Goal: Task Accomplishment & Management: Use online tool/utility

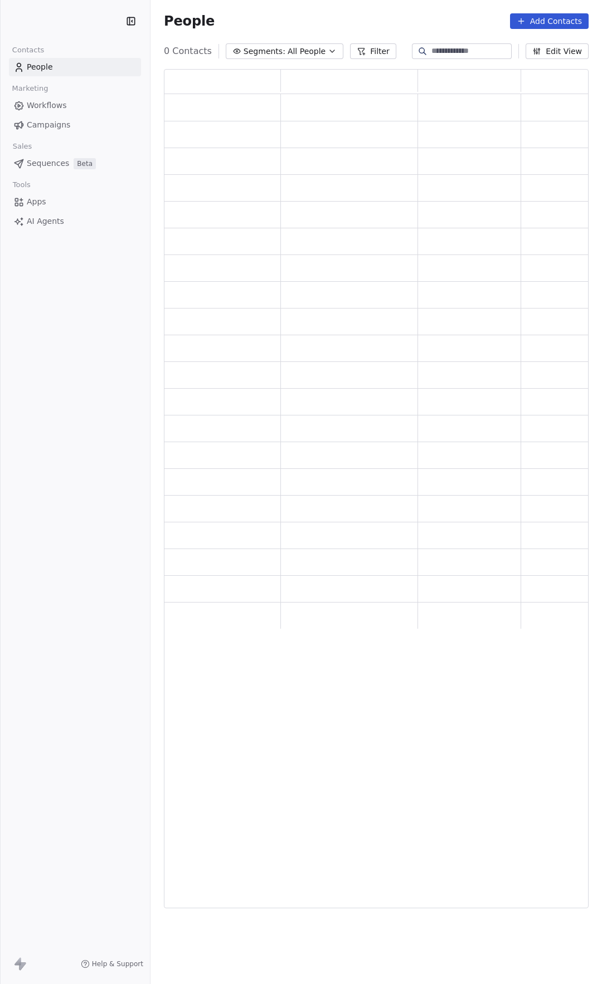
scroll to position [831, 416]
click at [49, 123] on span "Campaigns" at bounding box center [48, 125] width 43 height 12
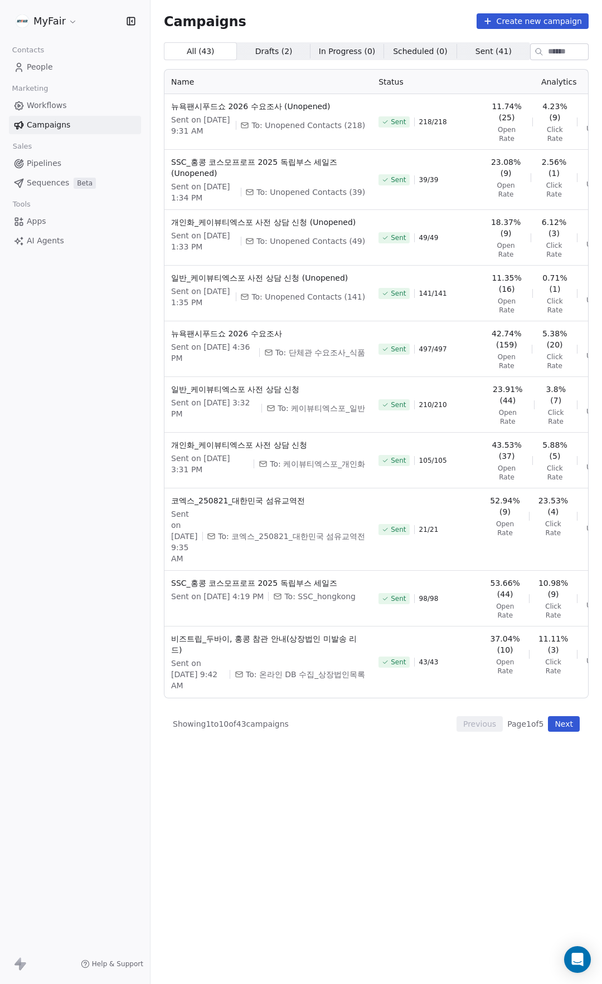
click at [560, 732] on button "Next" at bounding box center [564, 724] width 32 height 16
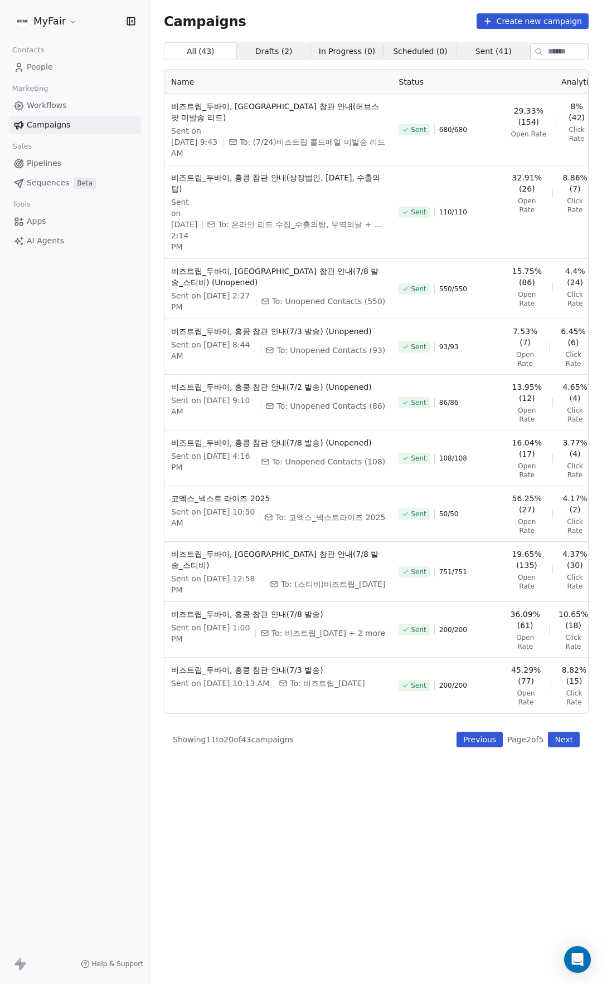
click at [571, 746] on button "Next" at bounding box center [564, 740] width 32 height 16
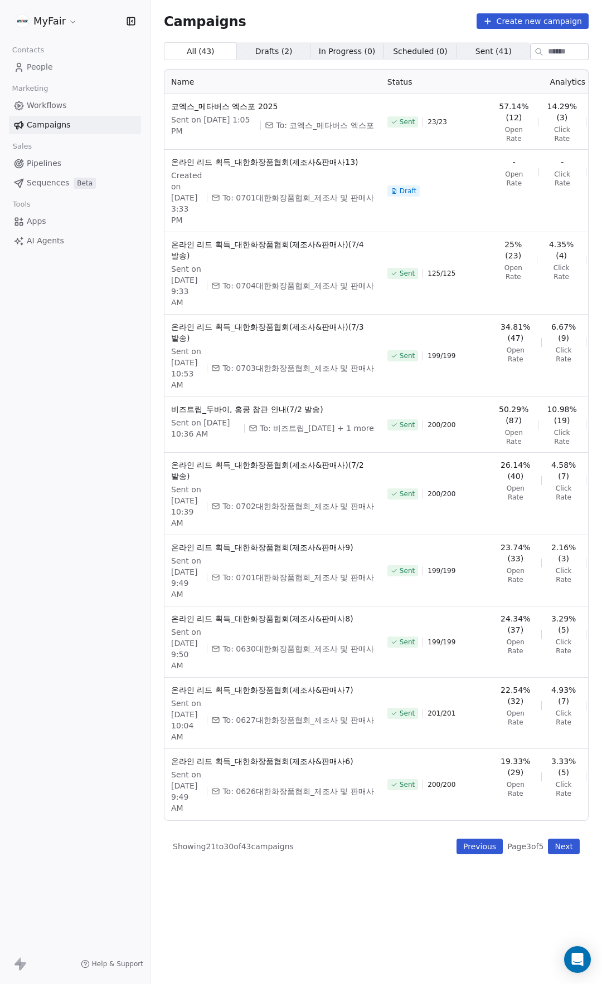
click at [560, 854] on button "Next" at bounding box center [564, 847] width 32 height 16
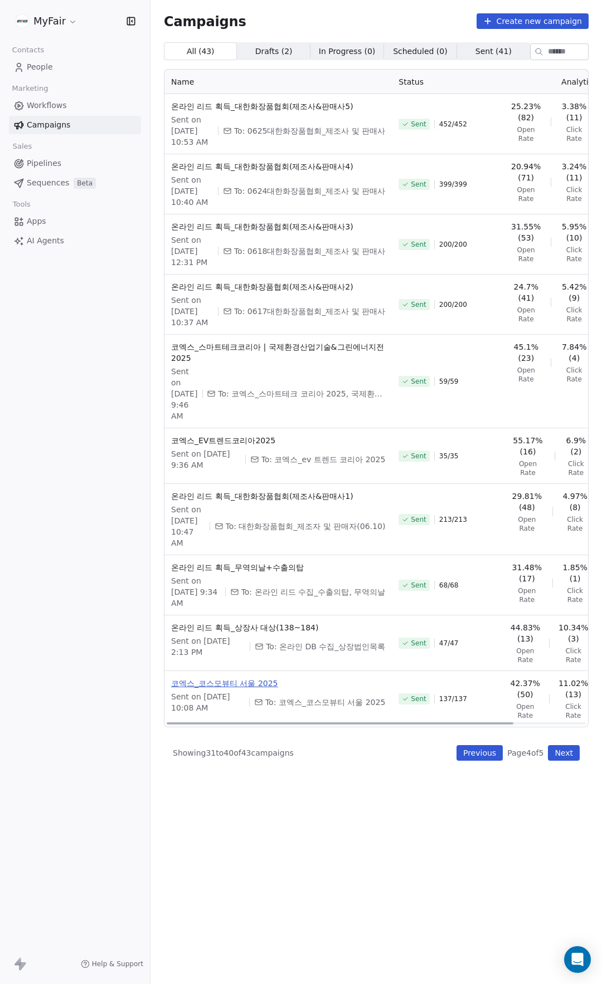
drag, startPoint x: 231, startPoint y: 753, endPoint x: 210, endPoint y: 747, distance: 21.9
click at [210, 689] on span "코엑스_코스모뷰티 서울 2025" at bounding box center [278, 683] width 214 height 11
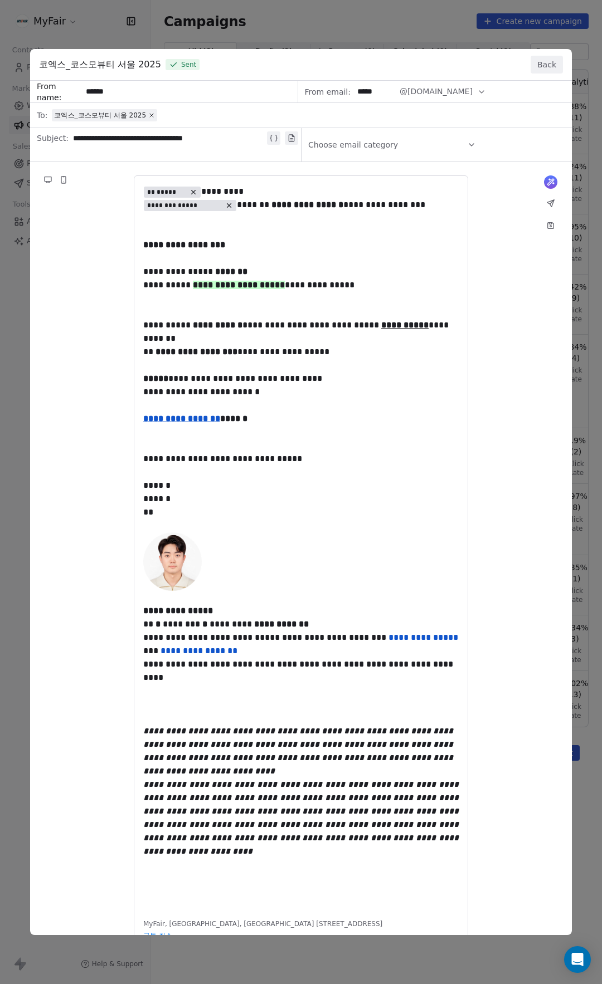
click at [371, 14] on div "**********" at bounding box center [301, 492] width 602 height 984
click at [550, 57] on button "Back" at bounding box center [546, 65] width 32 height 18
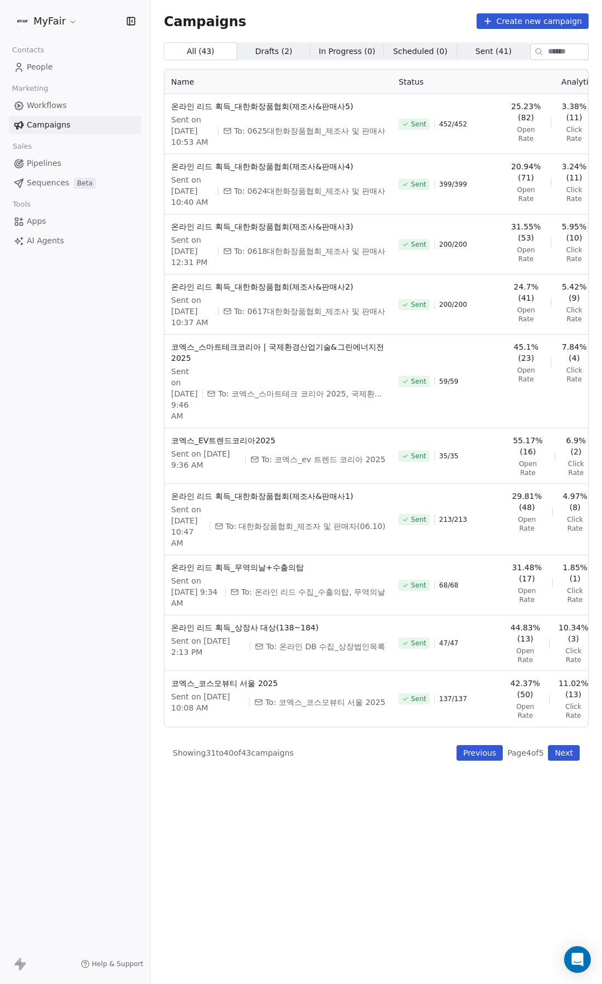
click at [565, 761] on button "Next" at bounding box center [564, 753] width 32 height 16
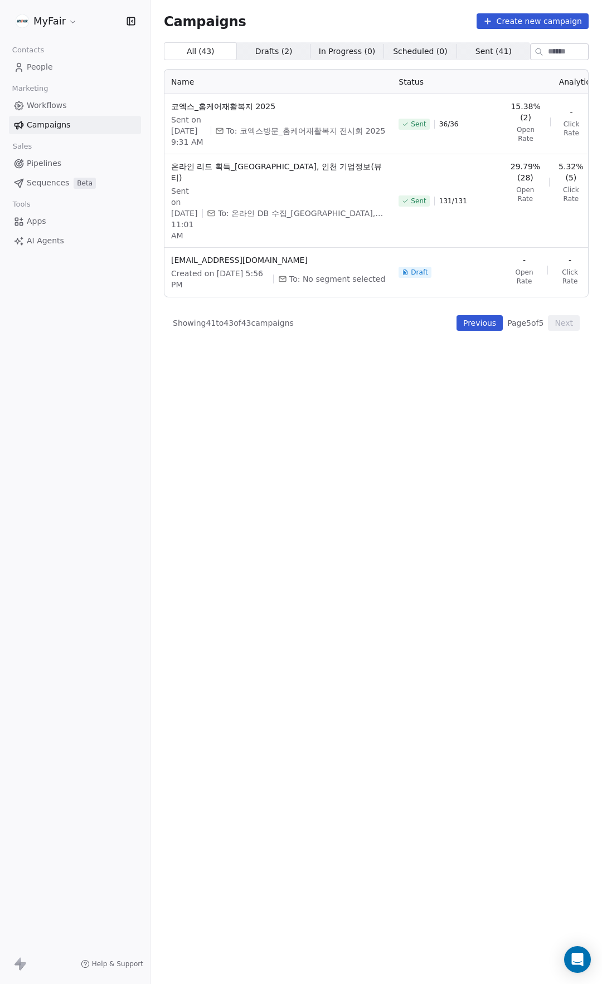
click at [484, 327] on button "Previous" at bounding box center [479, 323] width 46 height 16
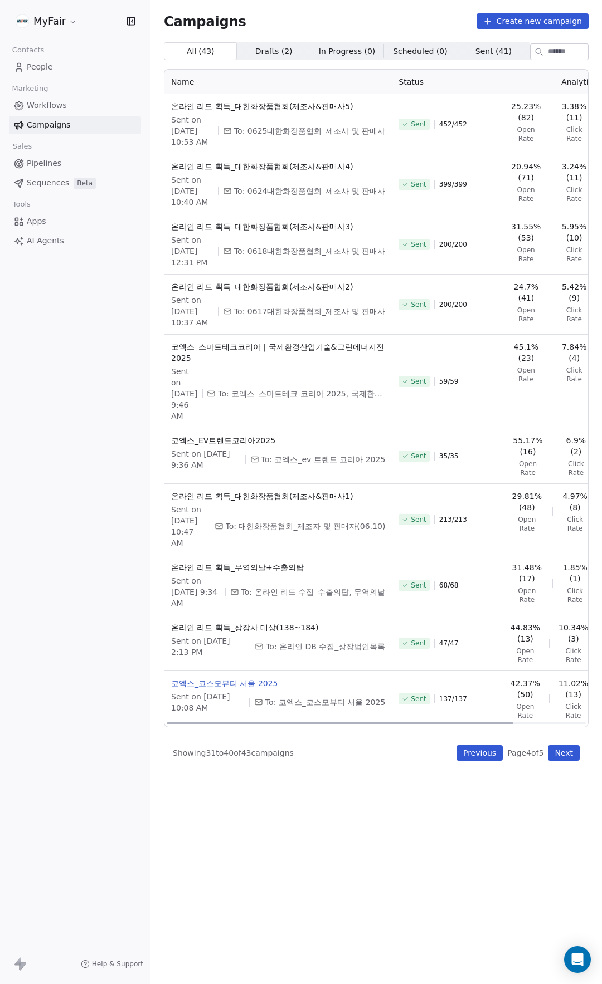
click at [250, 689] on span "코엑스_코스모뷰티 서울 2025" at bounding box center [278, 683] width 214 height 11
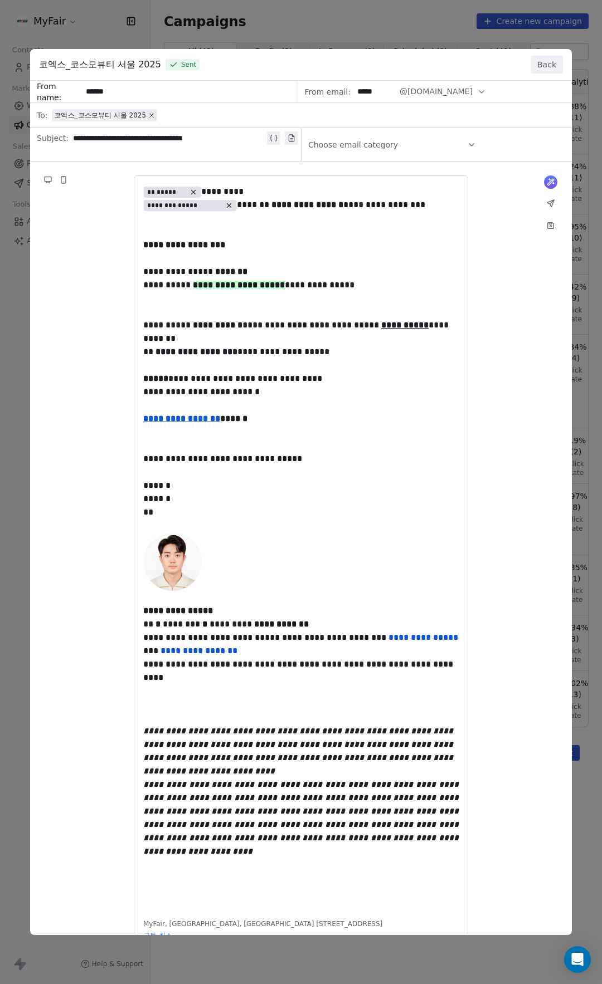
click at [546, 67] on button "Back" at bounding box center [546, 65] width 32 height 18
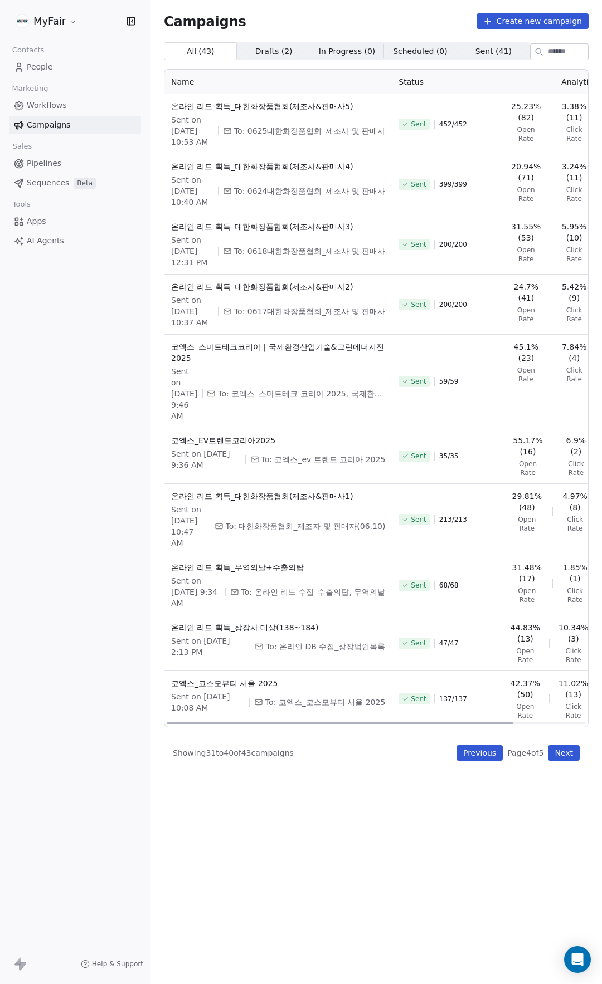
drag, startPoint x: 478, startPoint y: 782, endPoint x: 399, endPoint y: 787, distance: 79.3
click at [414, 725] on div at bounding box center [340, 723] width 346 height 2
click at [254, 689] on span "코엑스_코스모뷰티 서울 2025" at bounding box center [278, 683] width 214 height 11
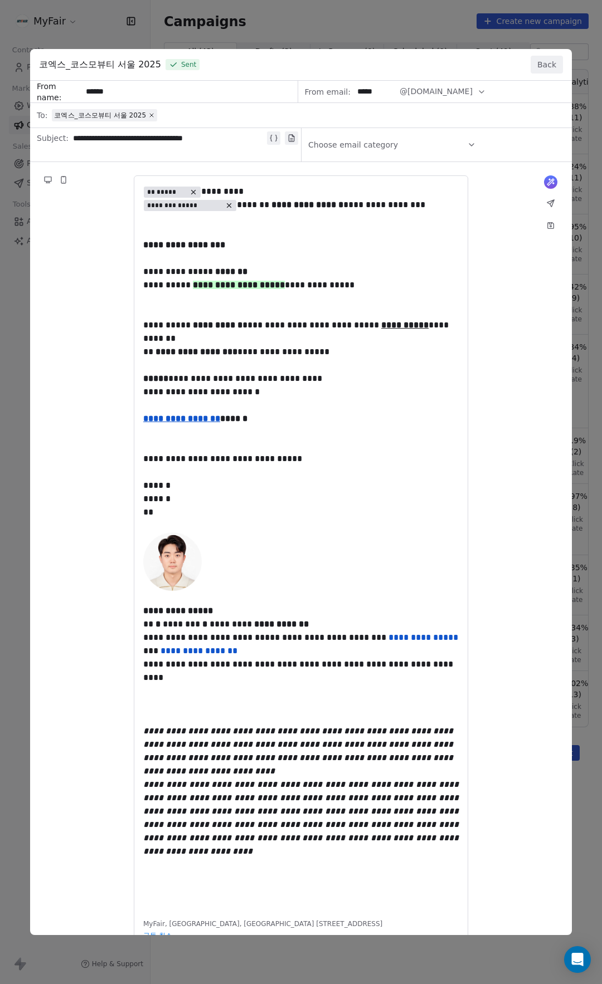
drag, startPoint x: 478, startPoint y: 35, endPoint x: 488, endPoint y: 40, distance: 11.2
click at [478, 35] on div "**********" at bounding box center [301, 492] width 602 height 984
click at [548, 59] on button "Back" at bounding box center [546, 65] width 32 height 18
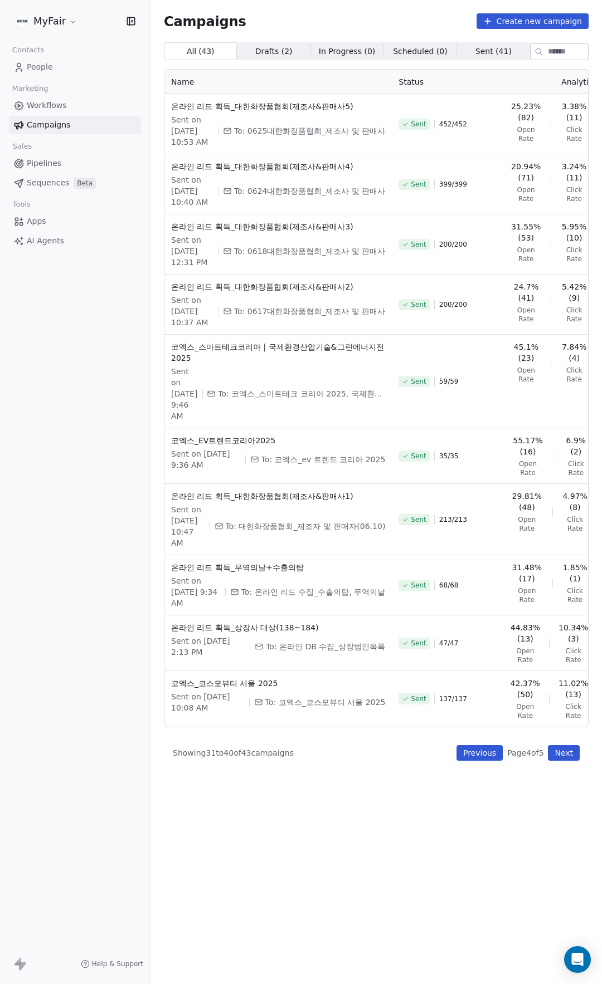
click at [484, 761] on button "Previous" at bounding box center [479, 753] width 46 height 16
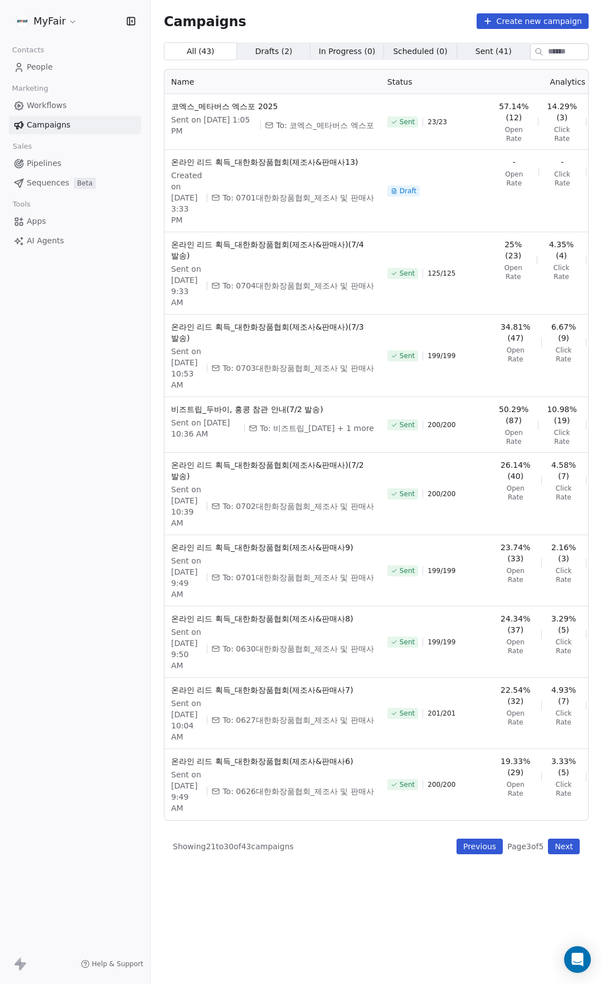
click at [483, 854] on button "Previous" at bounding box center [479, 847] width 46 height 16
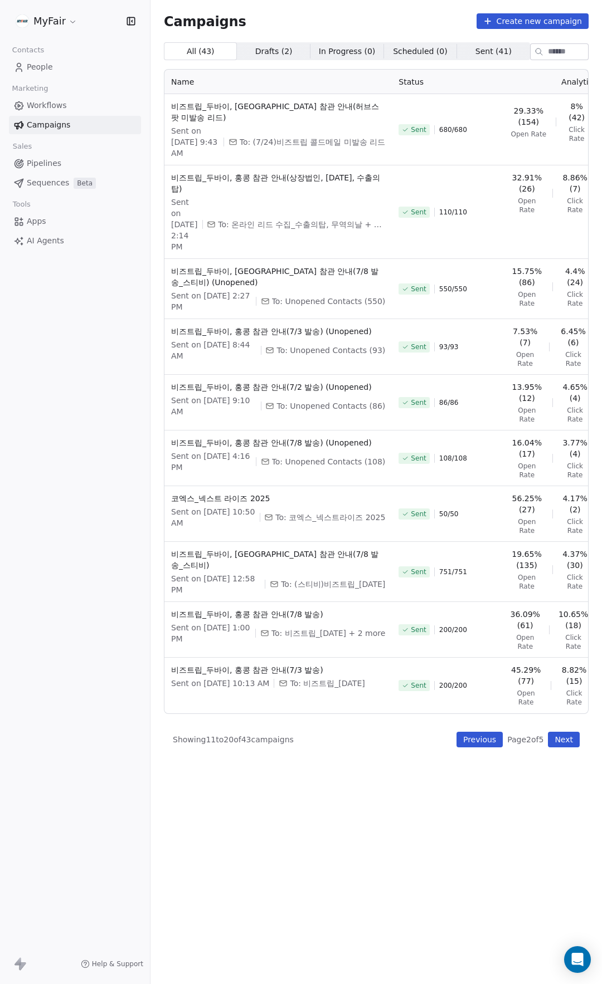
click at [571, 744] on button "Next" at bounding box center [564, 740] width 32 height 16
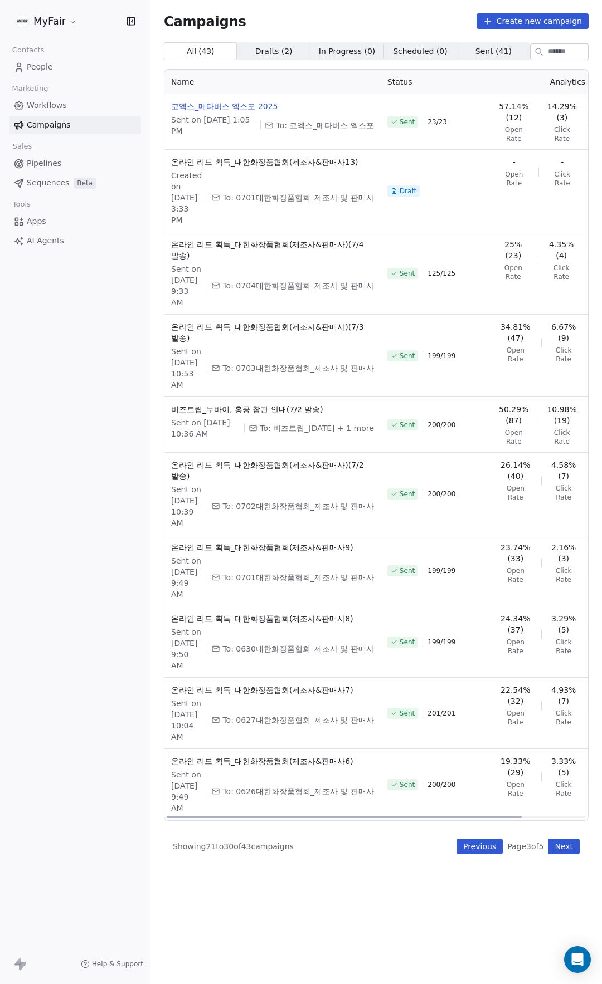
click at [248, 103] on span "코엑스_메타버스 엑스포 2025" at bounding box center [272, 106] width 203 height 11
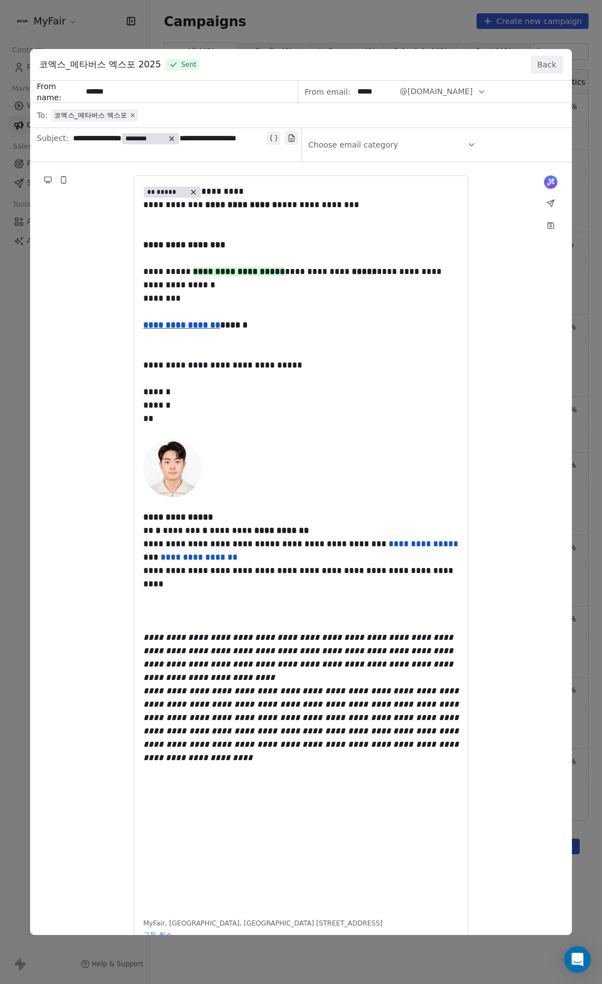
click at [377, 20] on div "**********" at bounding box center [301, 492] width 602 height 984
click at [550, 62] on button "Back" at bounding box center [546, 65] width 32 height 18
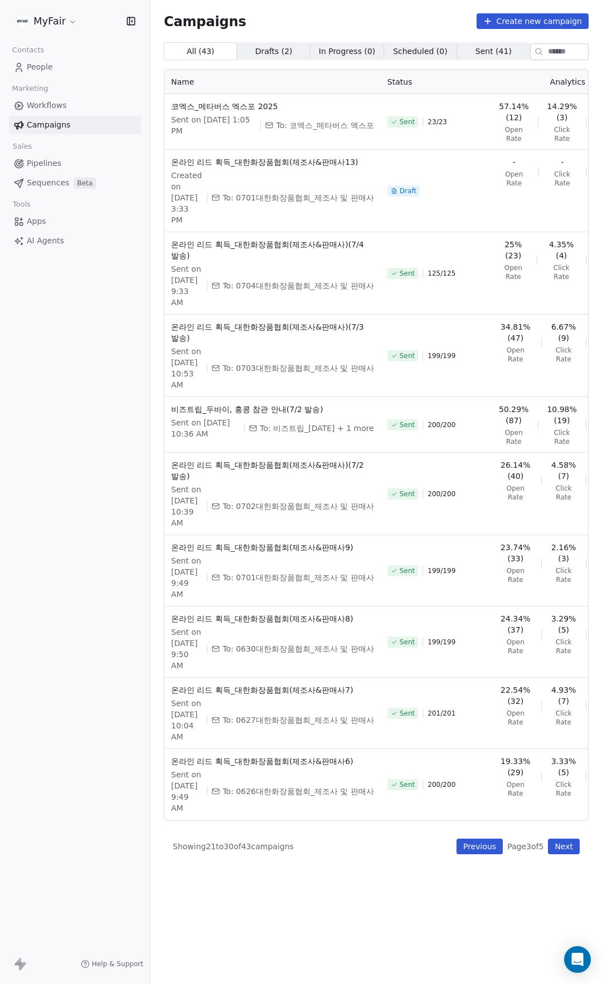
click at [562, 854] on button "Next" at bounding box center [564, 847] width 32 height 16
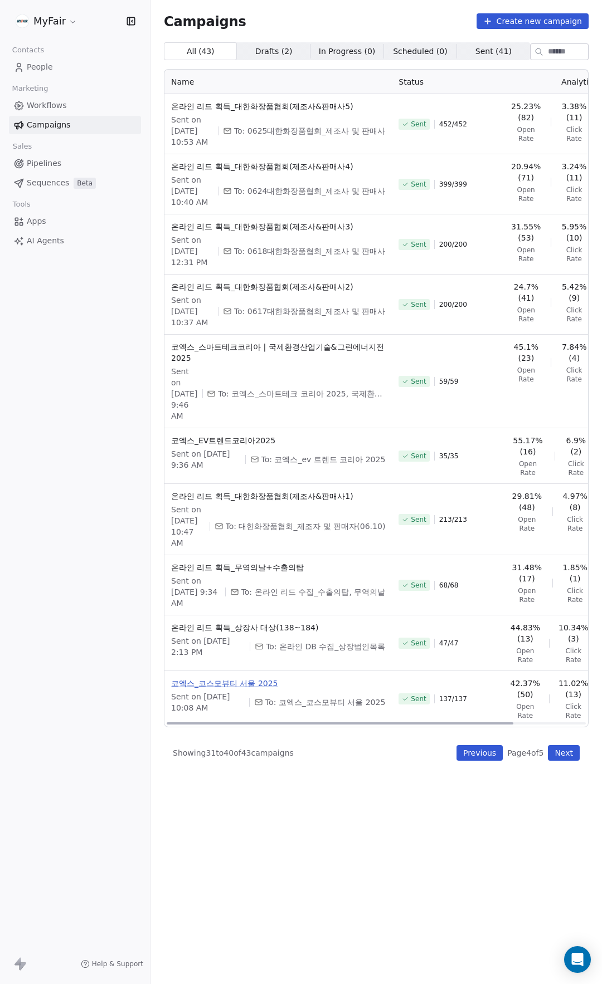
click at [207, 689] on span "코엑스_코스모뷰티 서울 2025" at bounding box center [278, 683] width 214 height 11
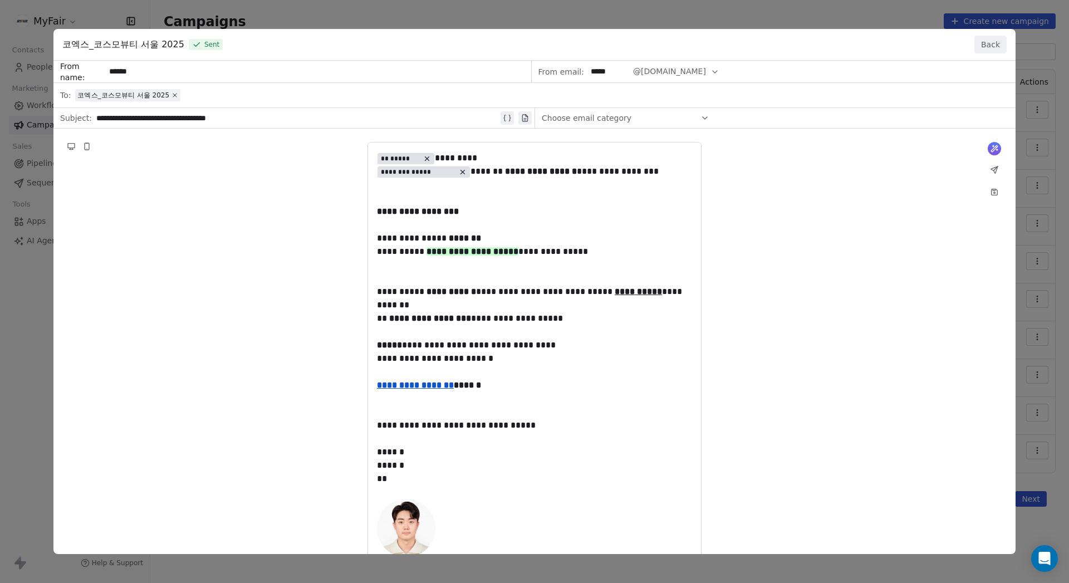
click at [601, 50] on button "Back" at bounding box center [991, 45] width 32 height 18
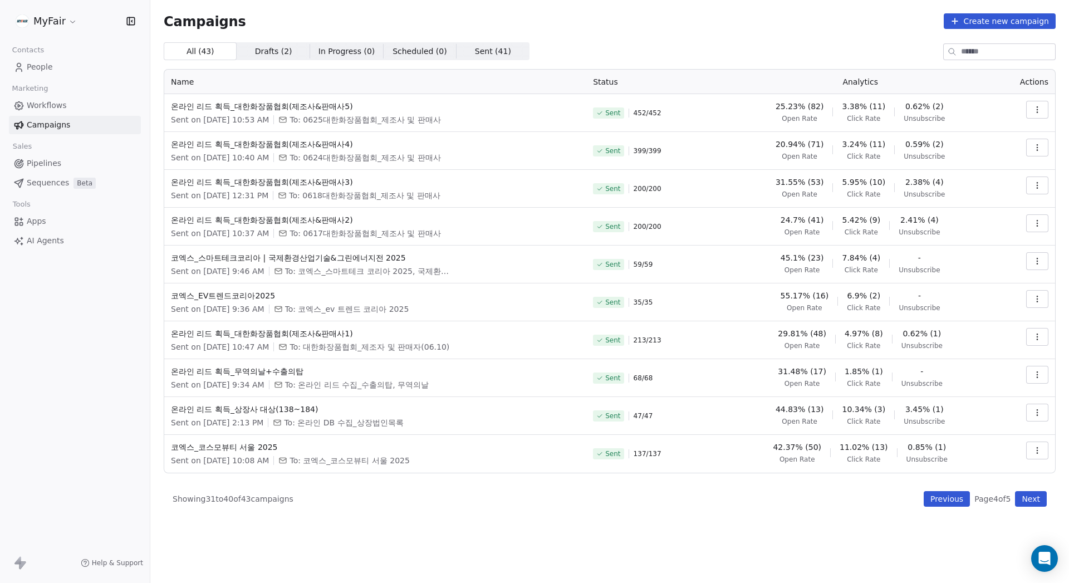
click at [71, 98] on link "Workflows" at bounding box center [75, 105] width 132 height 18
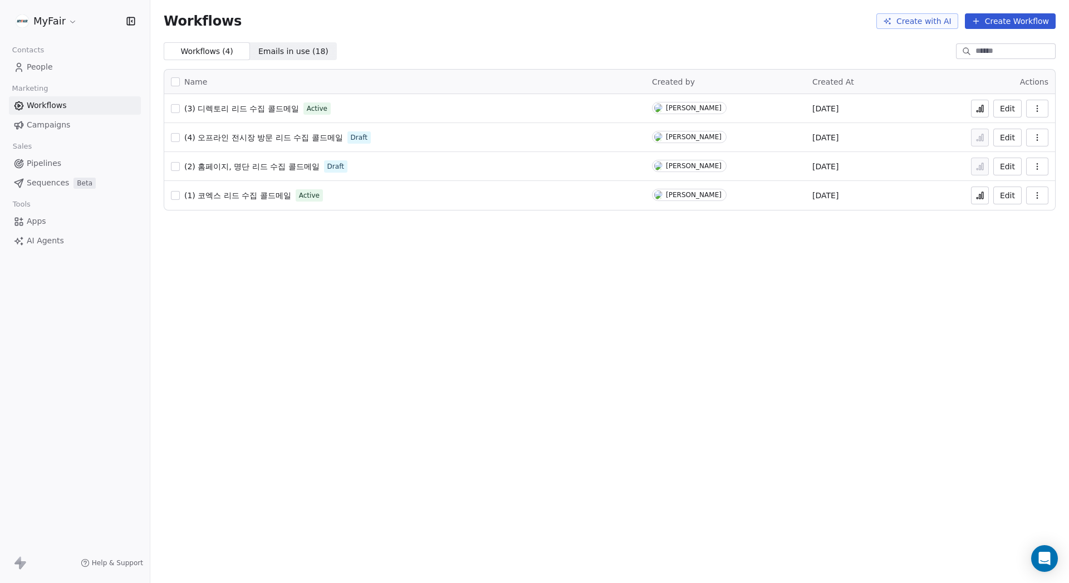
click at [373, 53] on div "Workflows ( 4 ) Workflows ( 4 ) Emails in use ( 18 ) Emails in use ( 18 )" at bounding box center [609, 51] width 919 height 18
click at [255, 195] on span "(1) 코엑스 리드 수집 콜드메일" at bounding box center [237, 195] width 107 height 9
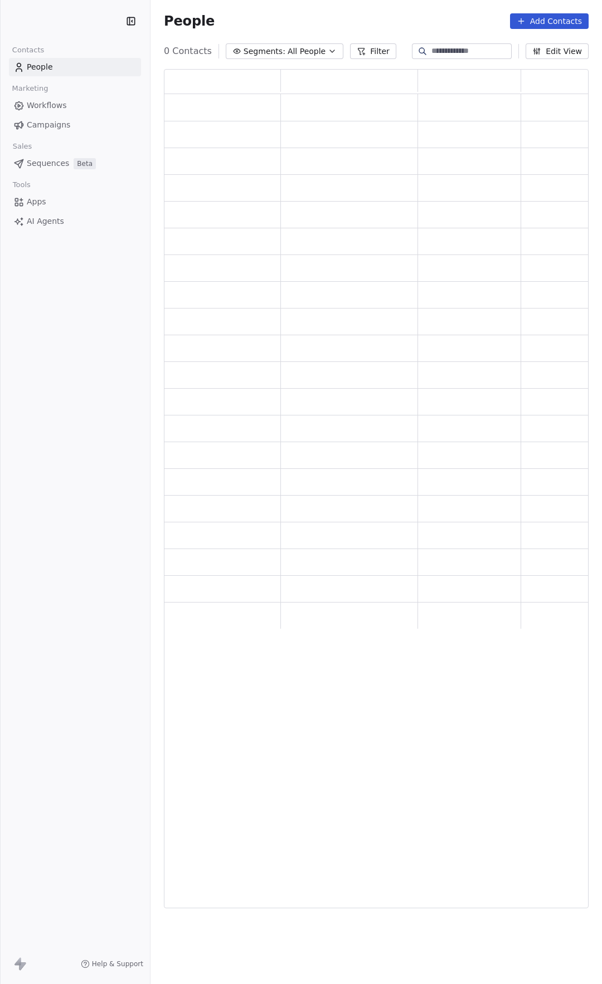
scroll to position [831, 416]
click at [77, 105] on link "Workflows" at bounding box center [75, 105] width 132 height 18
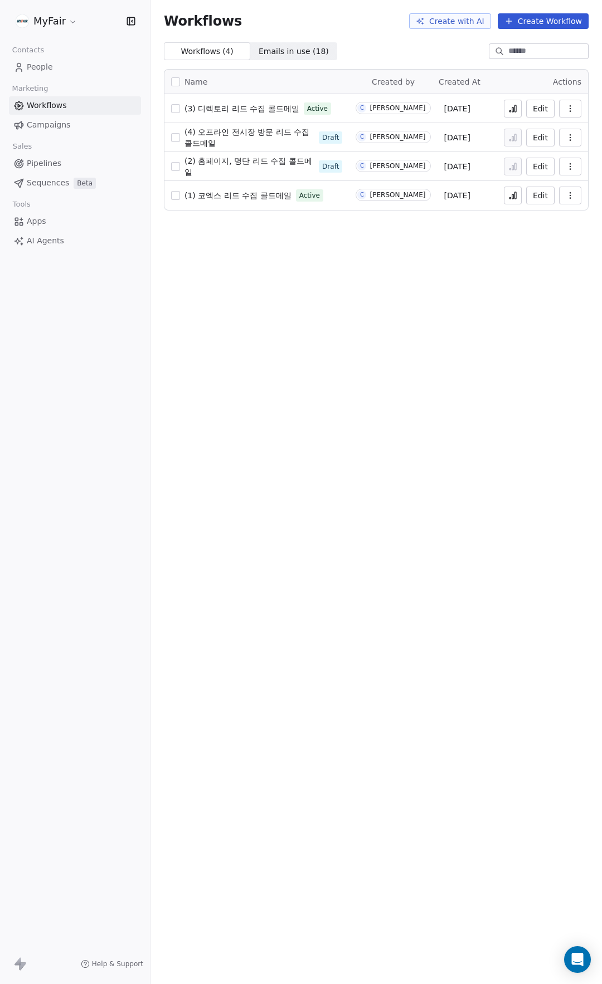
click at [215, 193] on span "(1) 코엑스 리드 수집 콜드메일" at bounding box center [237, 195] width 107 height 9
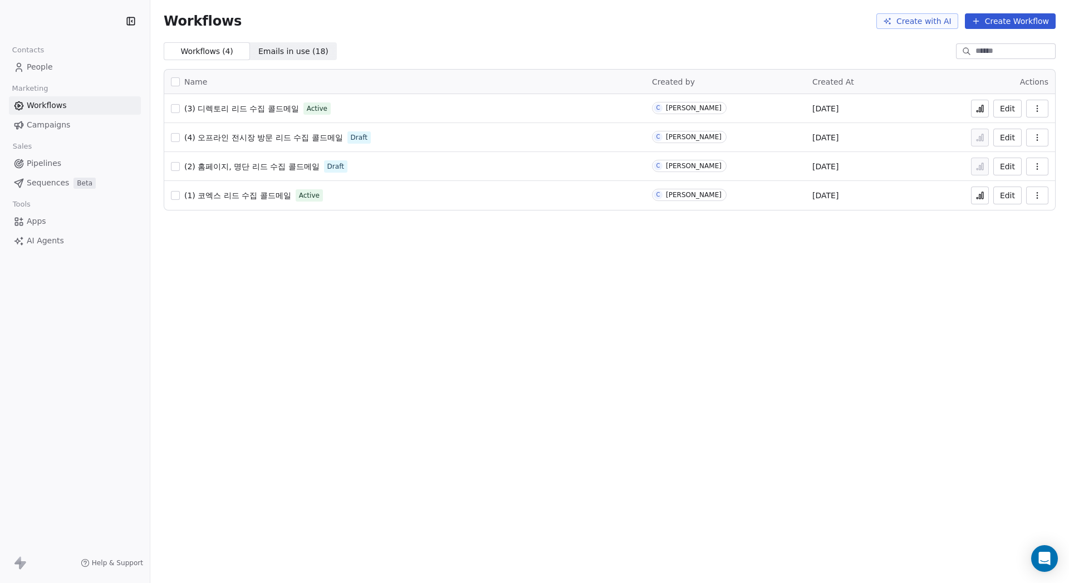
click at [601, 199] on button at bounding box center [980, 196] width 18 height 18
click at [1038, 194] on icon "button" at bounding box center [1037, 195] width 9 height 9
click at [1019, 222] on span "Analytics" at bounding box center [1009, 222] width 36 height 11
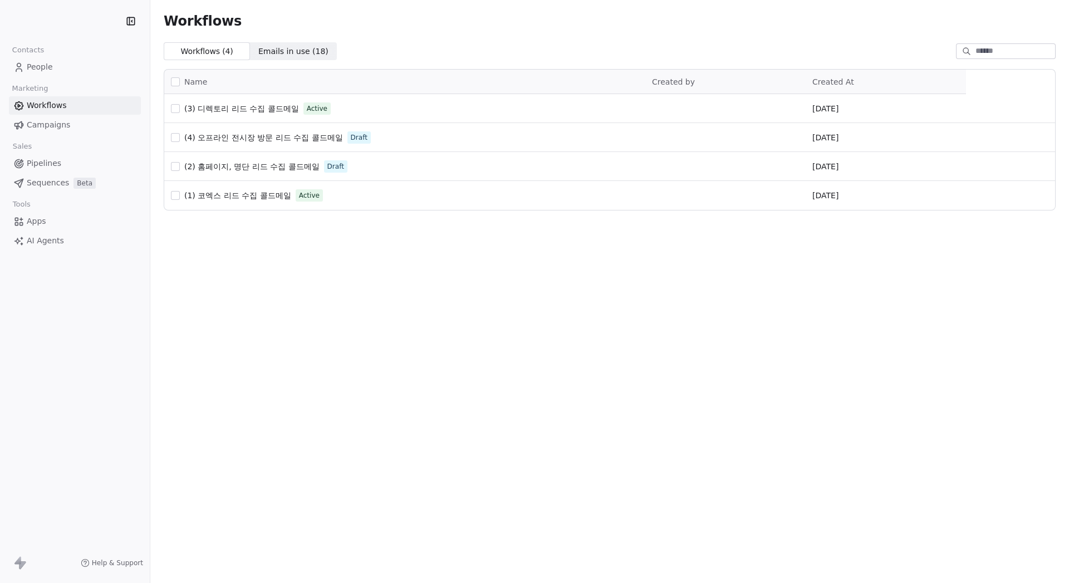
click at [271, 191] on span "(1) 코엑스 리드 수집 콜드메일" at bounding box center [237, 195] width 107 height 9
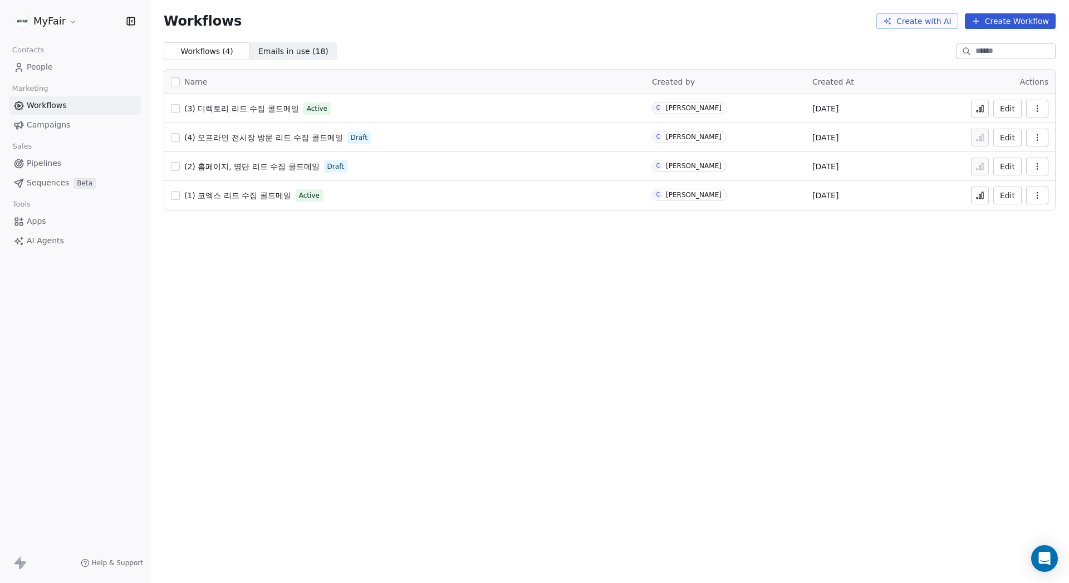
click at [1041, 191] on icon "button" at bounding box center [1037, 195] width 9 height 9
click at [1024, 219] on div "Analytics" at bounding box center [1008, 222] width 71 height 18
click at [270, 191] on span "(1) 코엑스 리드 수집 콜드메일" at bounding box center [237, 195] width 107 height 9
click at [981, 197] on icon at bounding box center [981, 196] width 2 height 4
drag, startPoint x: 1040, startPoint y: 196, endPoint x: 1037, endPoint y: 202, distance: 7.2
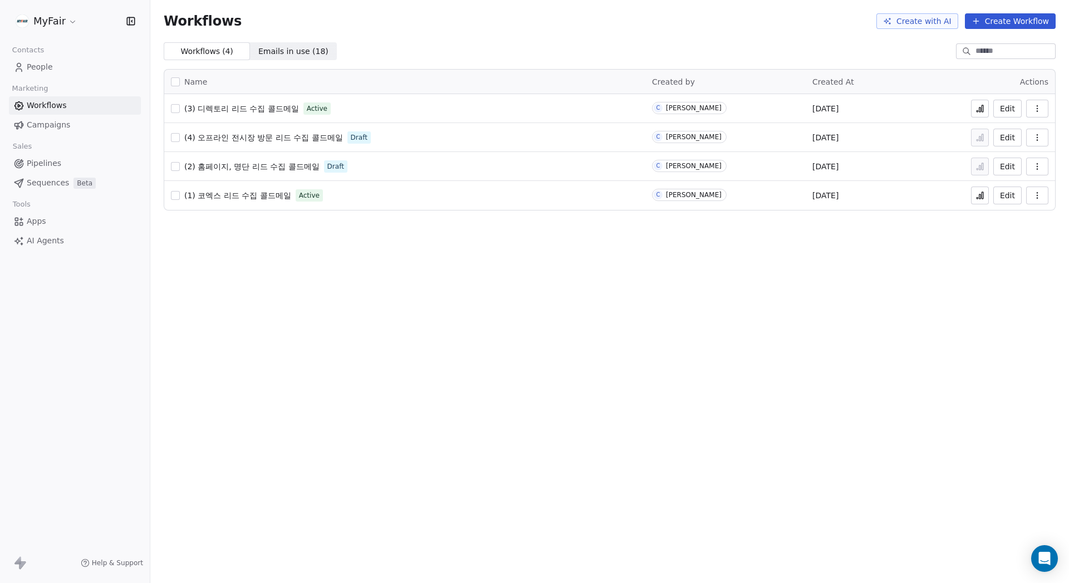
click at [1040, 196] on icon "button" at bounding box center [1037, 195] width 9 height 9
click at [1021, 242] on span "Duplicate" at bounding box center [1009, 239] width 37 height 11
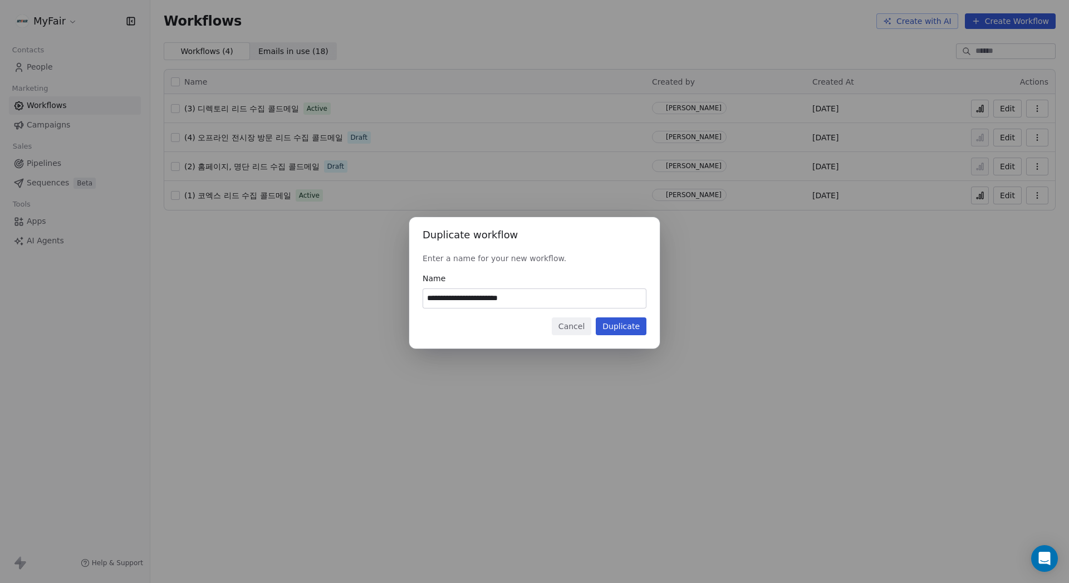
click at [620, 321] on button "Duplicate" at bounding box center [621, 326] width 51 height 18
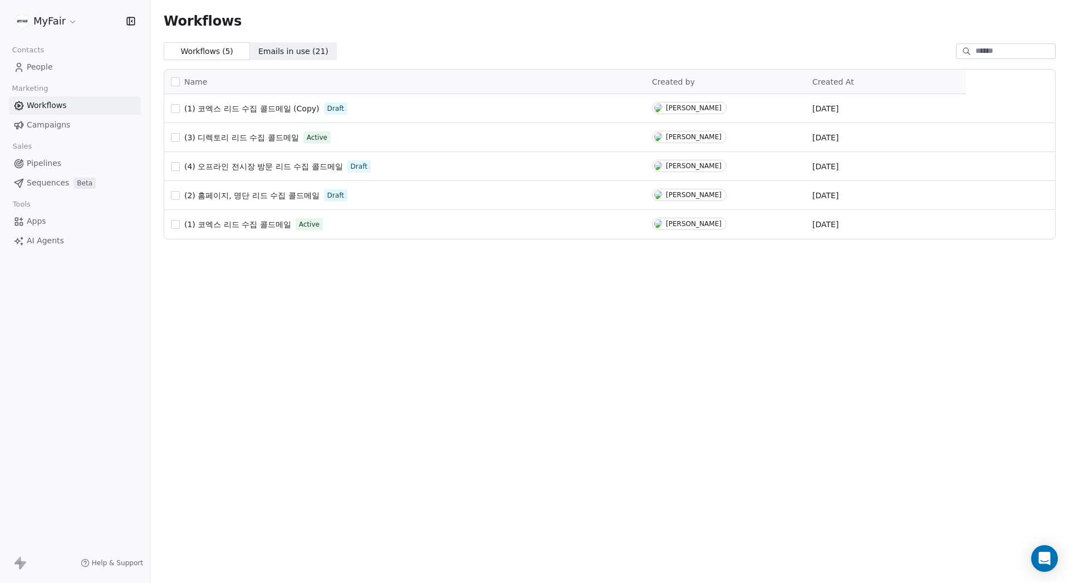
click at [296, 107] on span "(1) 코엑스 리드 수집 콜드메일 (Copy)" at bounding box center [251, 108] width 135 height 9
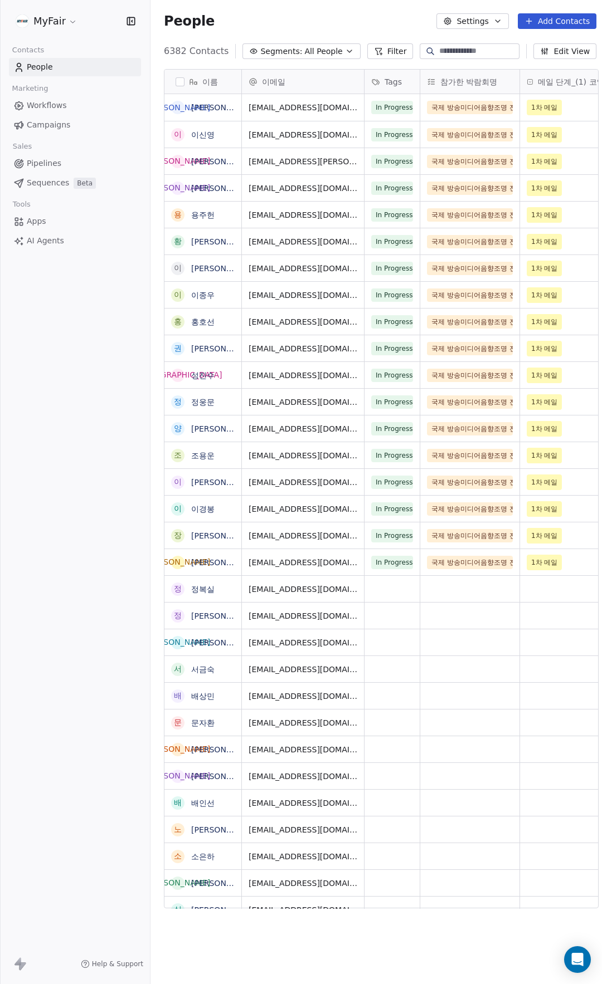
scroll to position [858, 453]
click at [272, 12] on div "People Settings Add Contacts" at bounding box center [379, 21] width 459 height 42
click at [54, 106] on span "Workflows" at bounding box center [47, 106] width 40 height 12
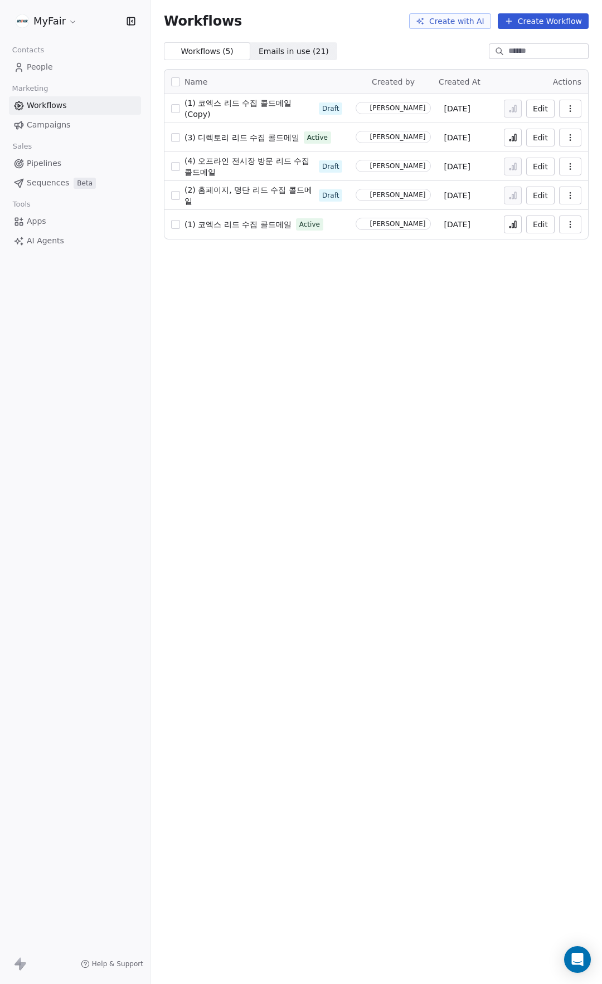
click at [59, 123] on span "Campaigns" at bounding box center [48, 125] width 43 height 12
